Goal: Communication & Community: Connect with others

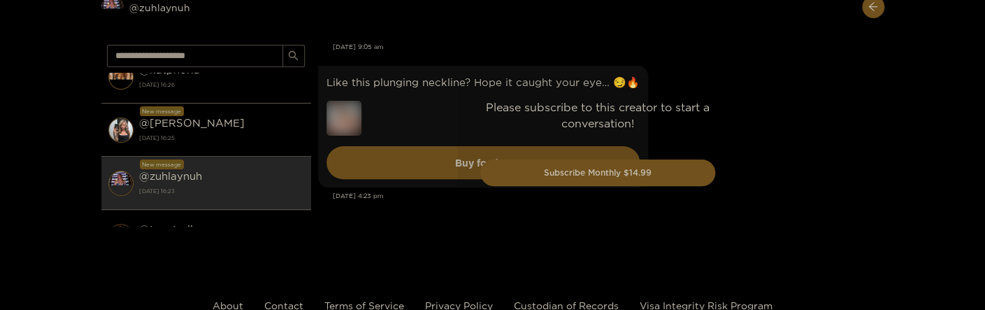
scroll to position [5107, 0]
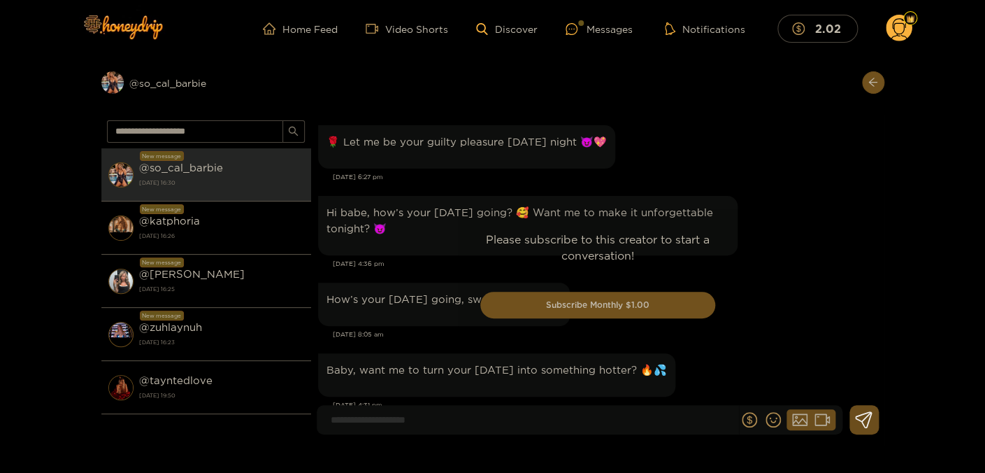
scroll to position [3167, 0]
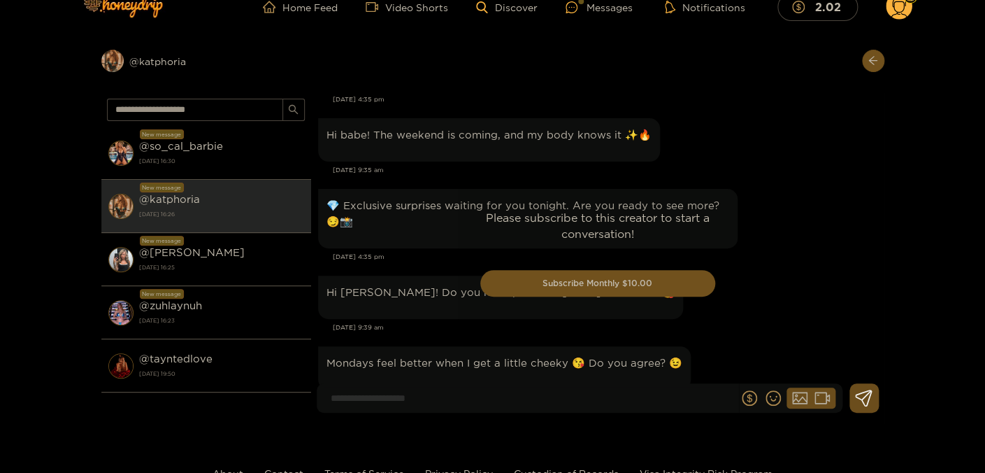
scroll to position [3542, 0]
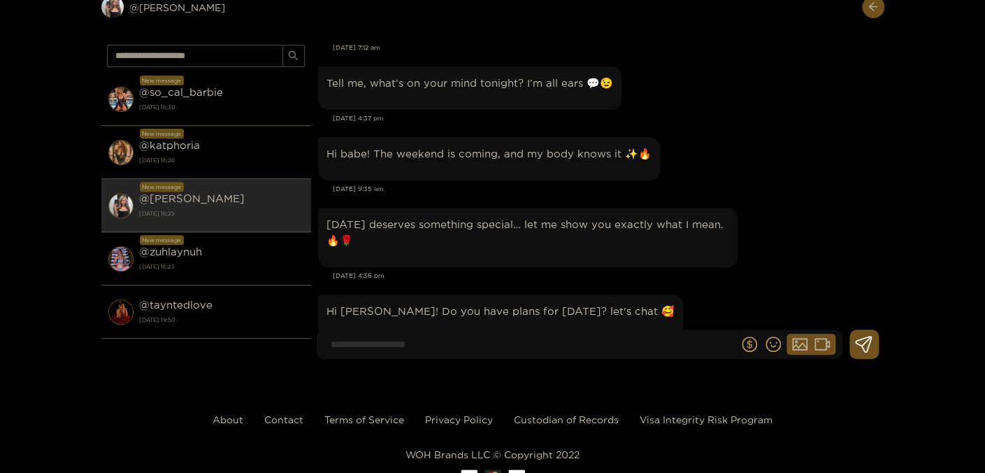
scroll to position [49744, 0]
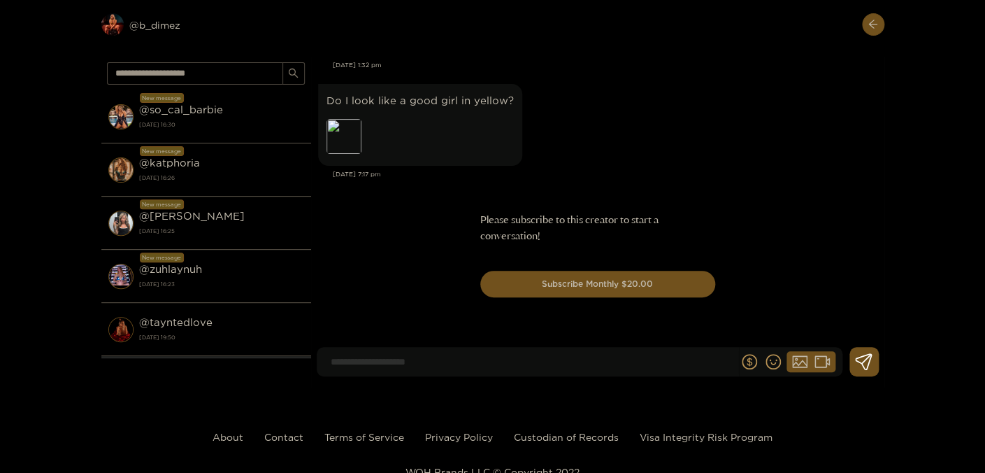
scroll to position [10477, 0]
